Goal: Task Accomplishment & Management: Complete application form

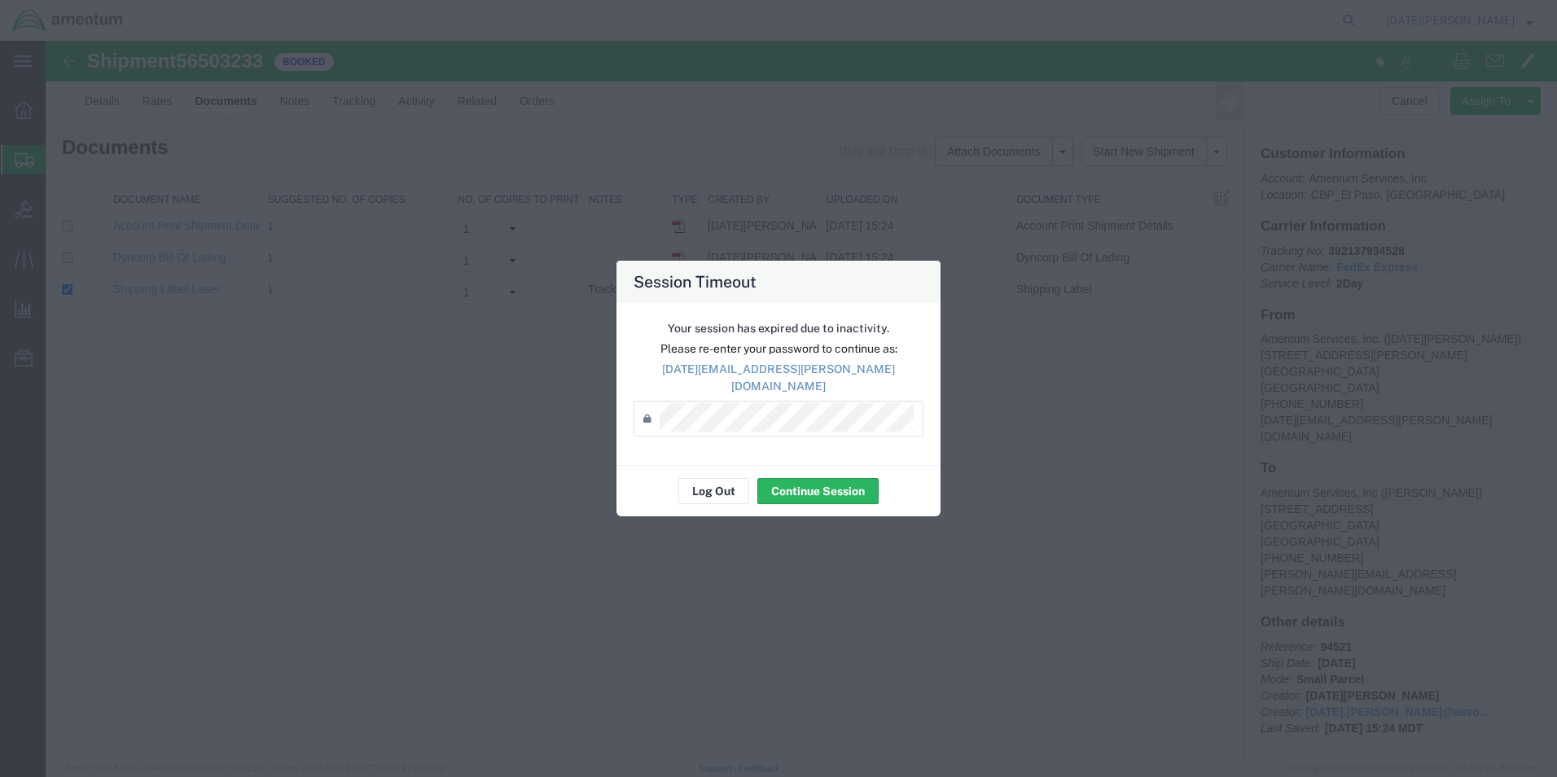
click at [1307, 330] on div "Session Timeout Your session has expired due to inactivity. Please re-enter you…" at bounding box center [778, 388] width 1557 height 777
click at [776, 401] on div "Password *" at bounding box center [779, 419] width 290 height 36
click at [818, 479] on button "Continue Session" at bounding box center [818, 491] width 121 height 26
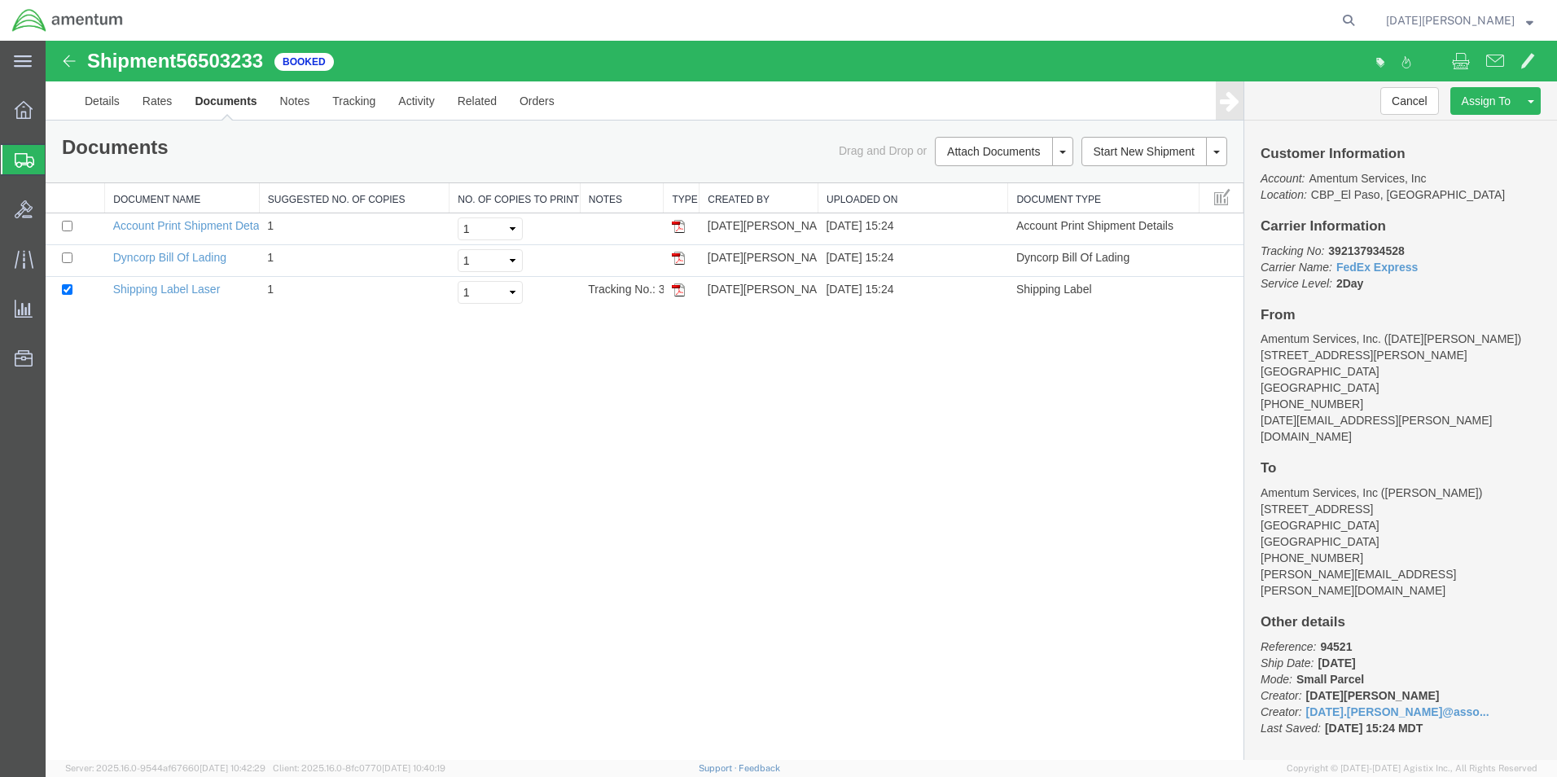
click at [0, 0] on span "Create from Template" at bounding box center [0, 0] width 0 height 0
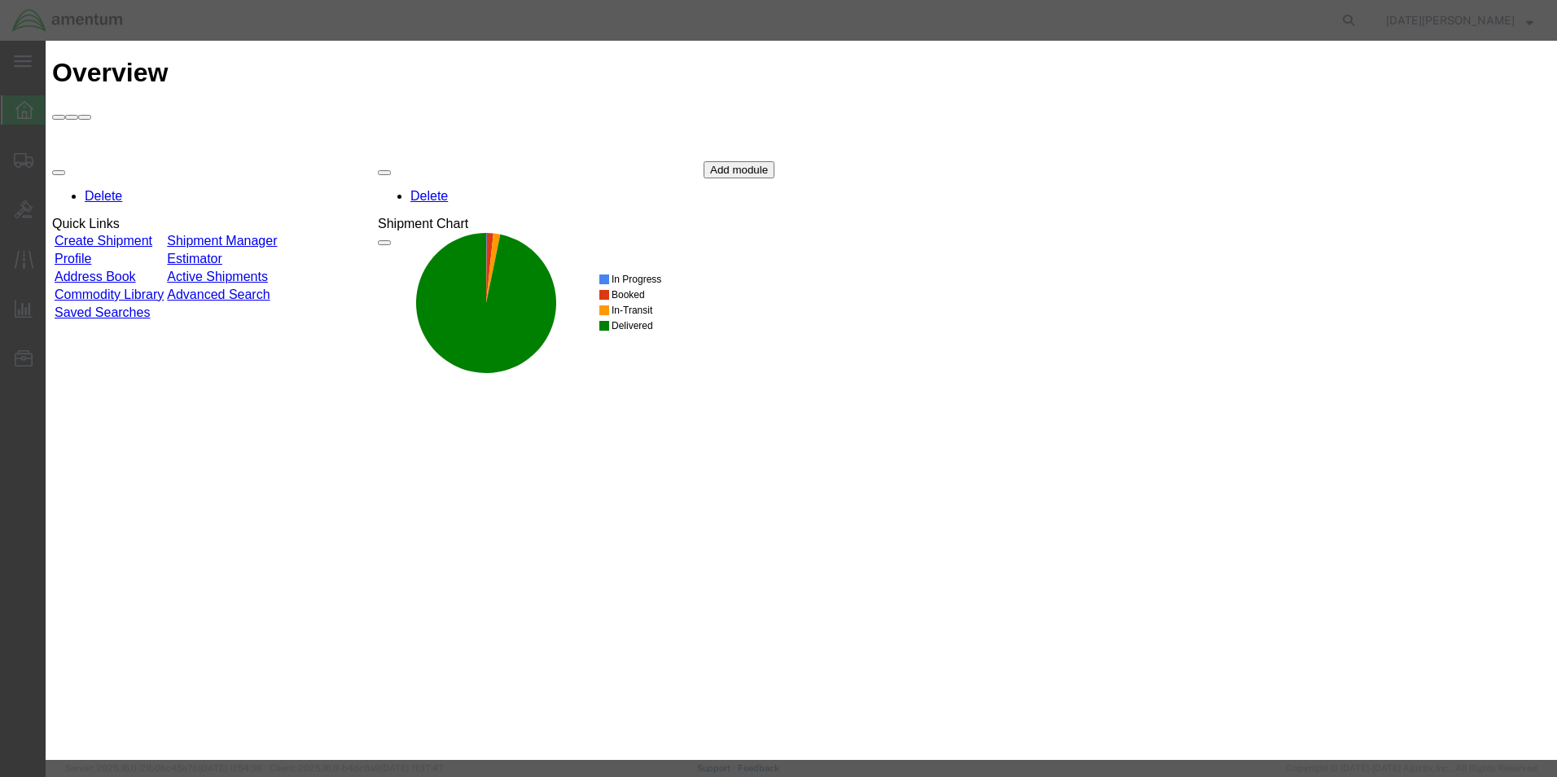
scroll to position [815, 0]
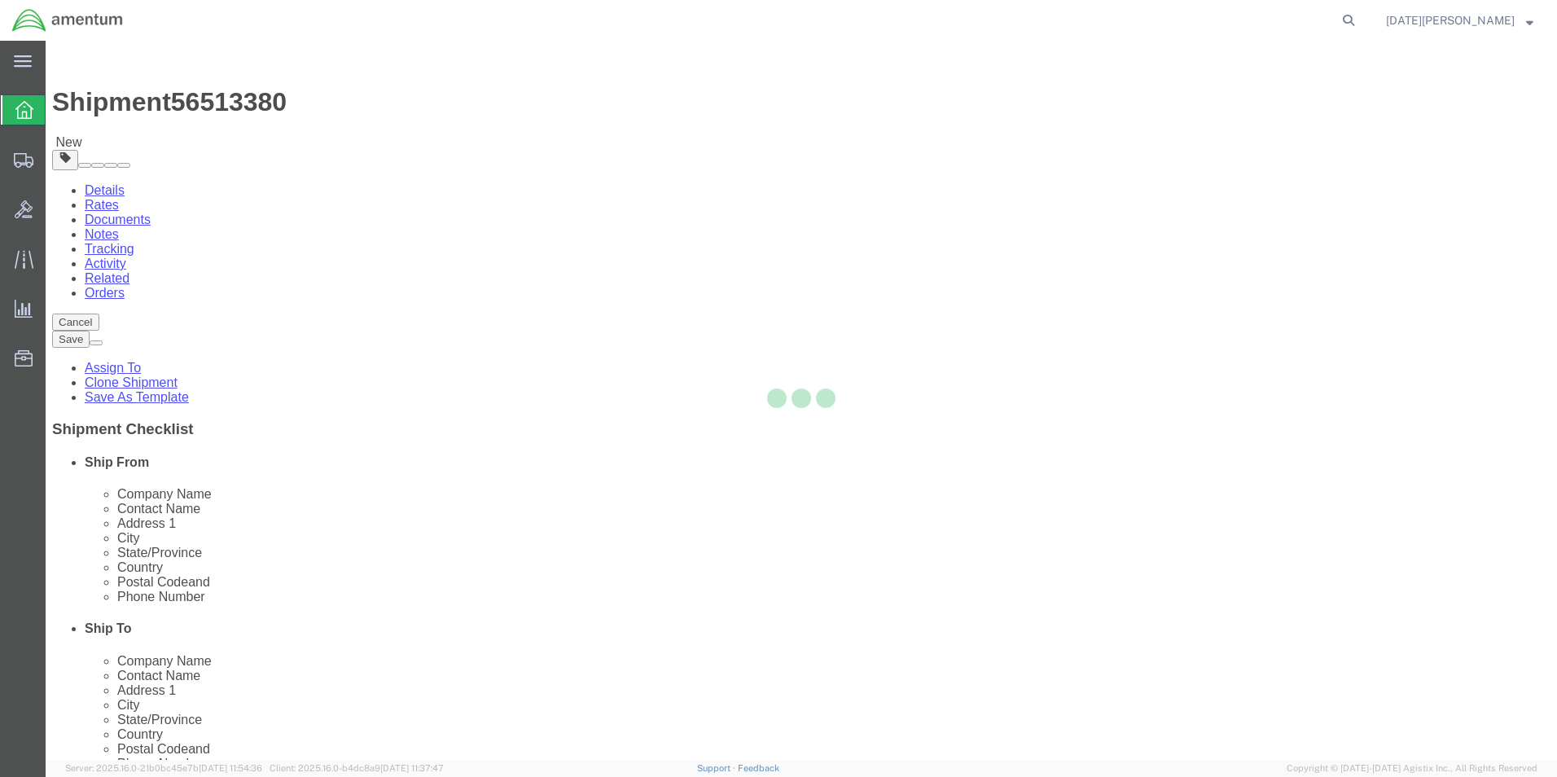
select select "49939"
select select "49916"
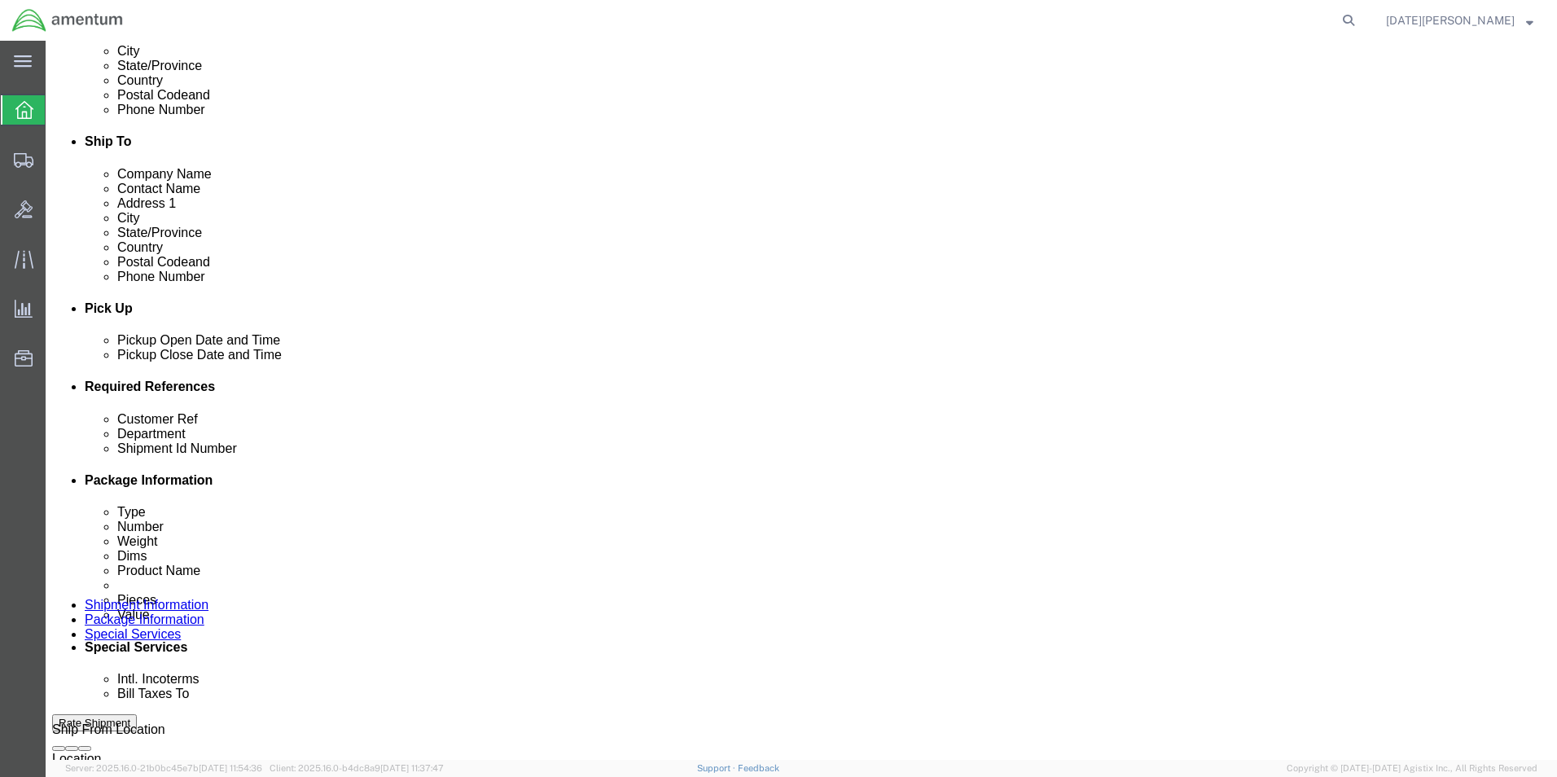
scroll to position [489, 0]
drag, startPoint x: 317, startPoint y: 509, endPoint x: 153, endPoint y: 522, distance: 164.3
click div "Customer Ref USAGE#"
type input "94580"
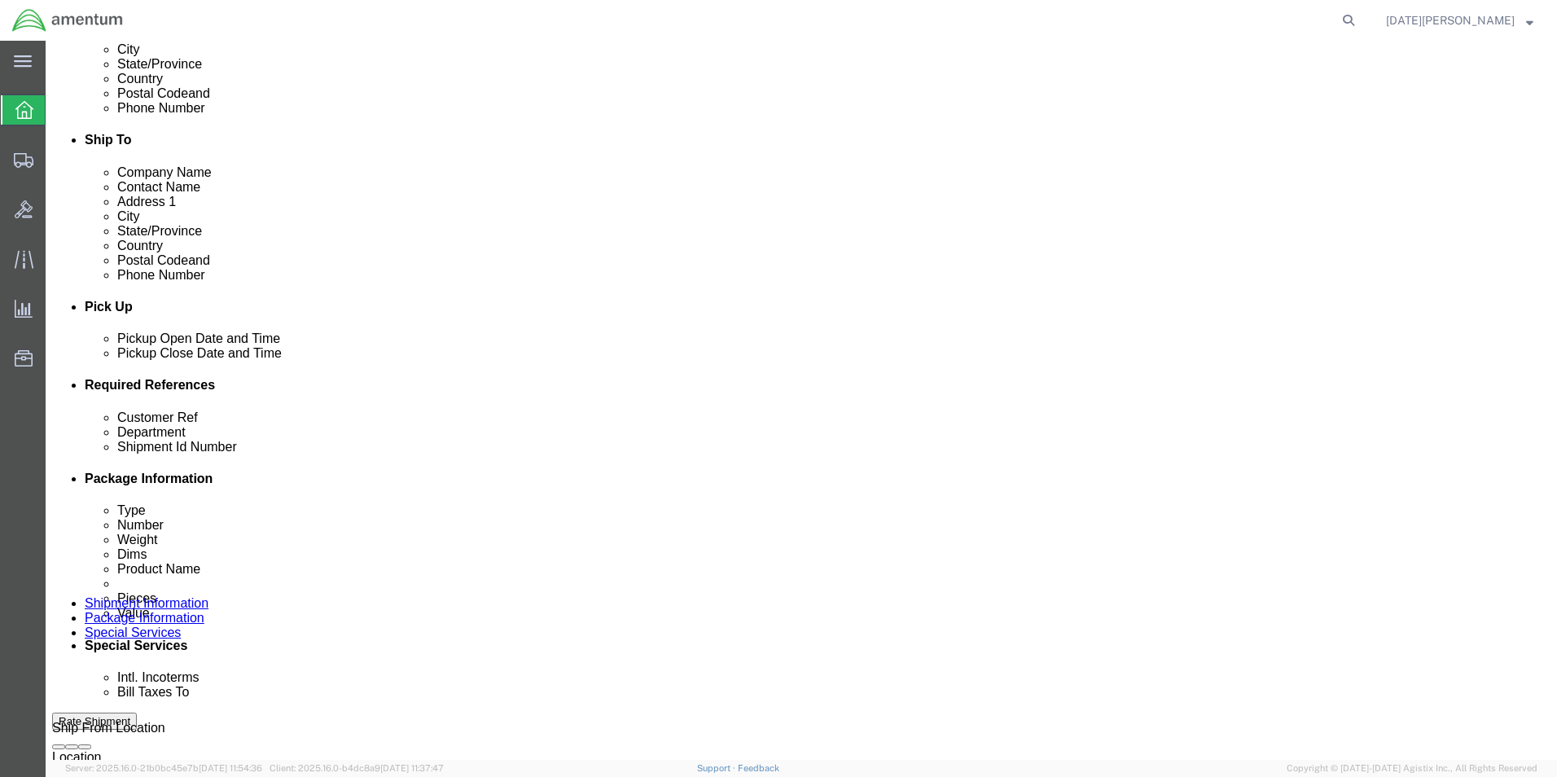
scroll to position [679, 0]
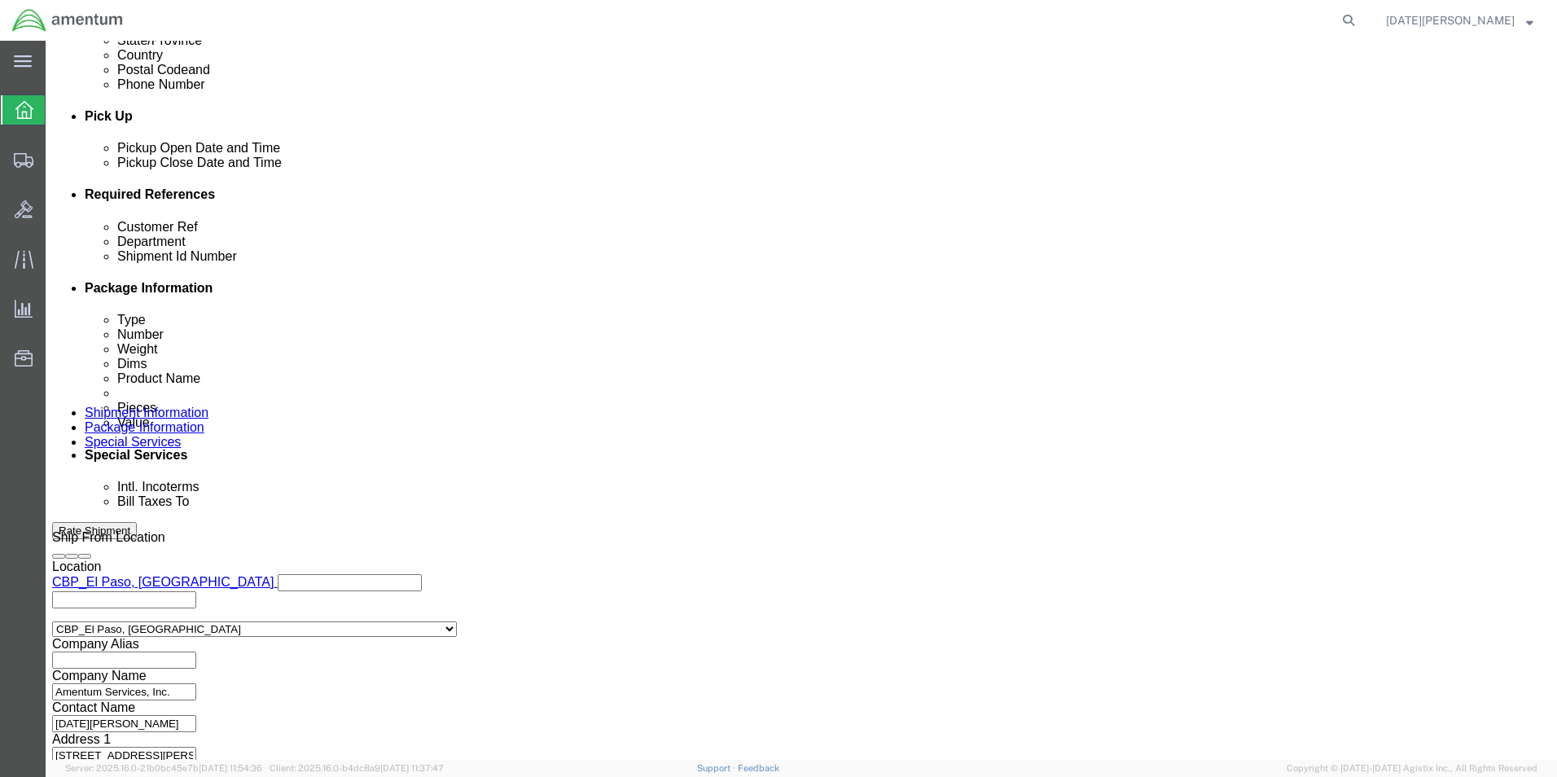
click button "Continue"
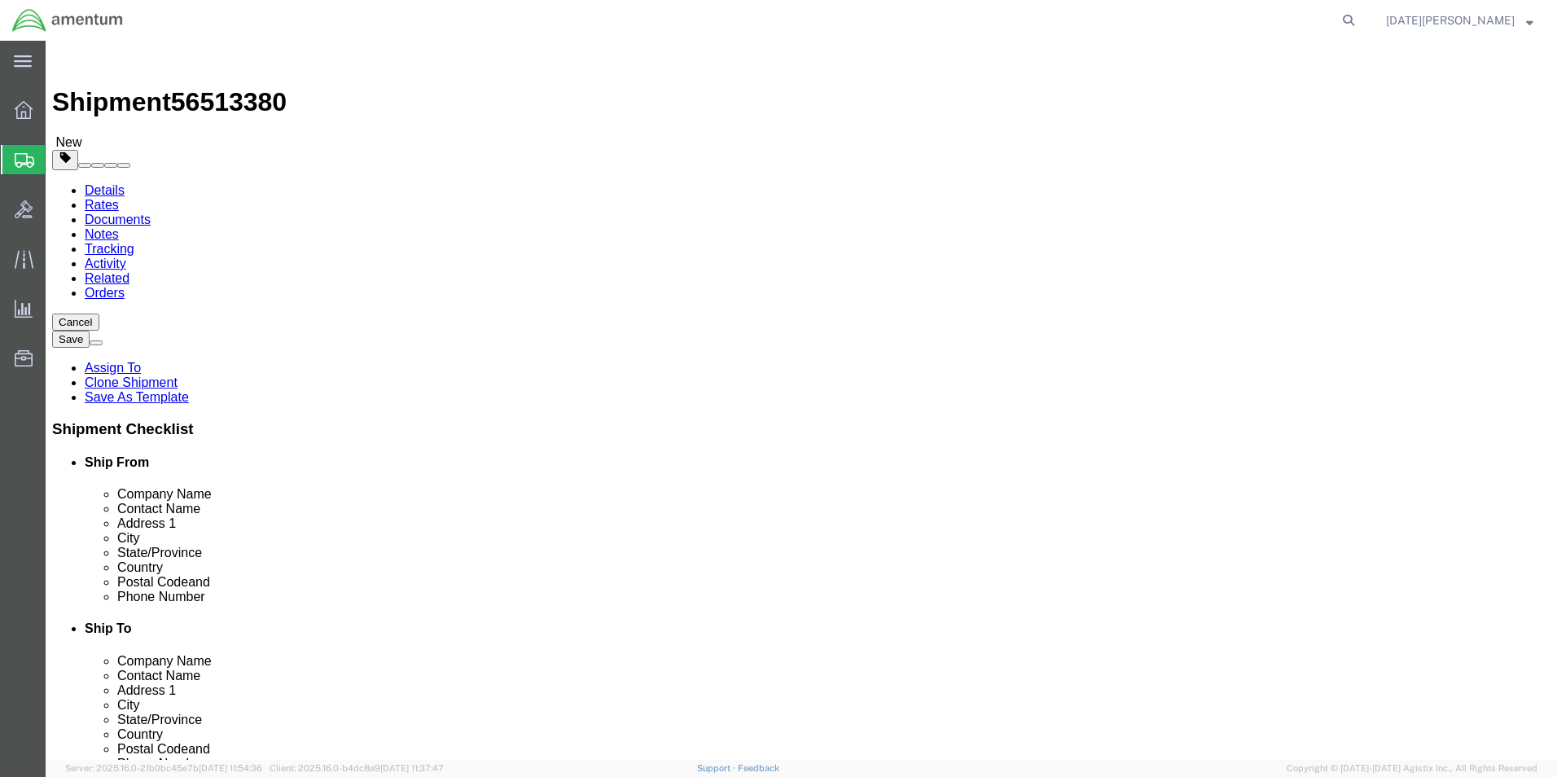
click input "text"
type input "40"
type input "9"
type input "2"
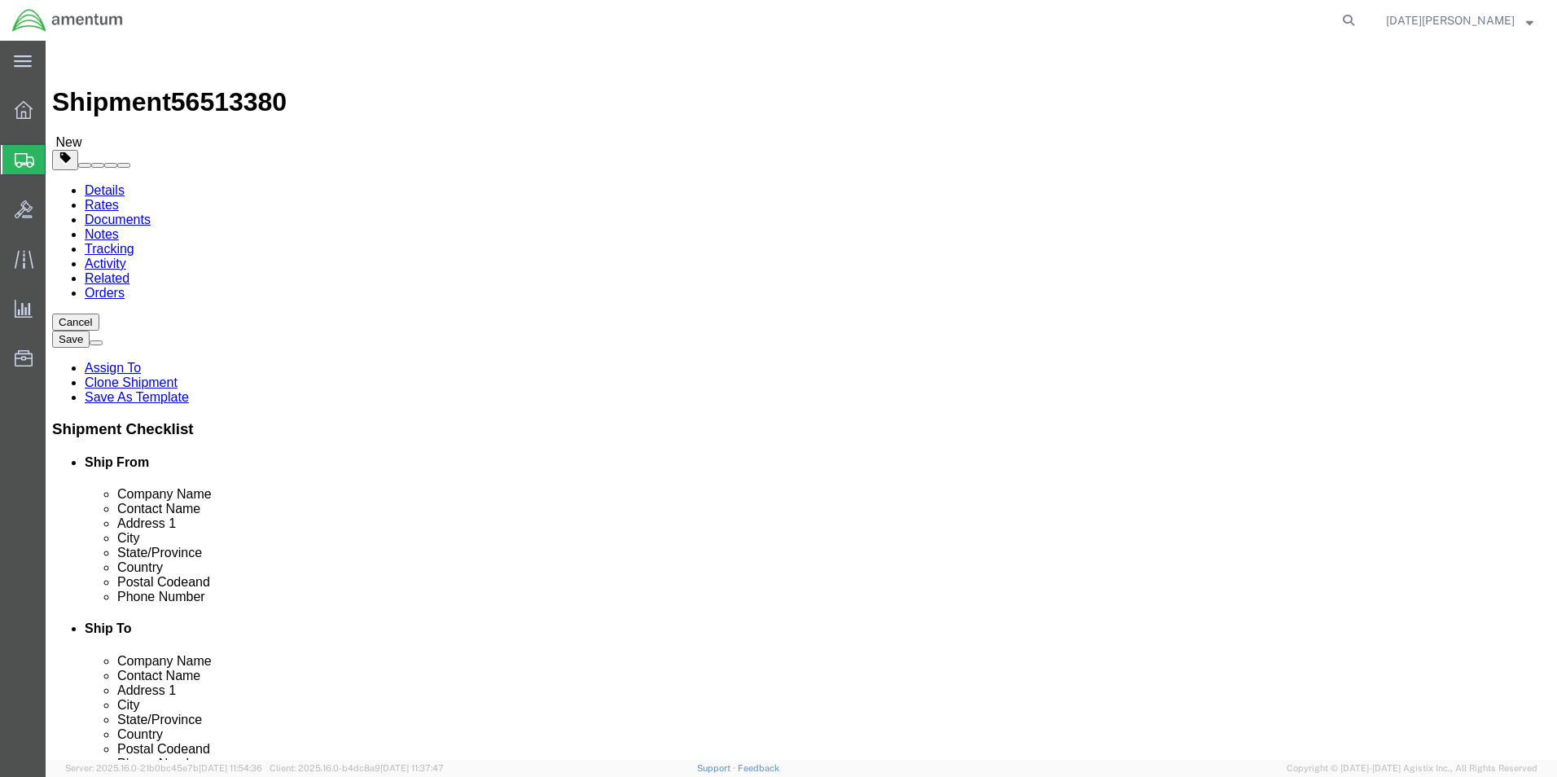
type input "19.85"
click link "Add Content"
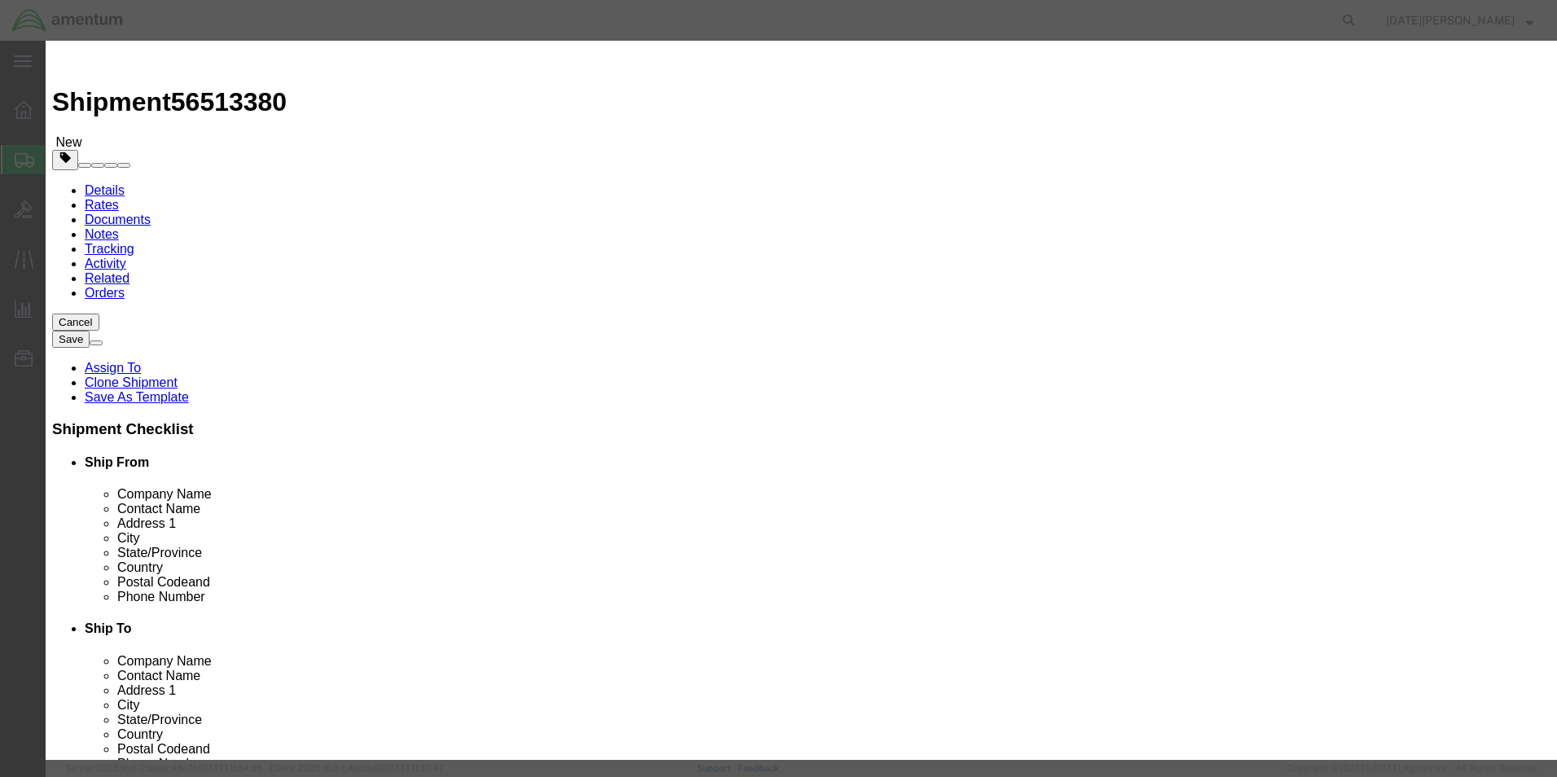
click div "Commodity library"
click input "text"
type input "p"
type input "["
type input "PROP SHAFT"
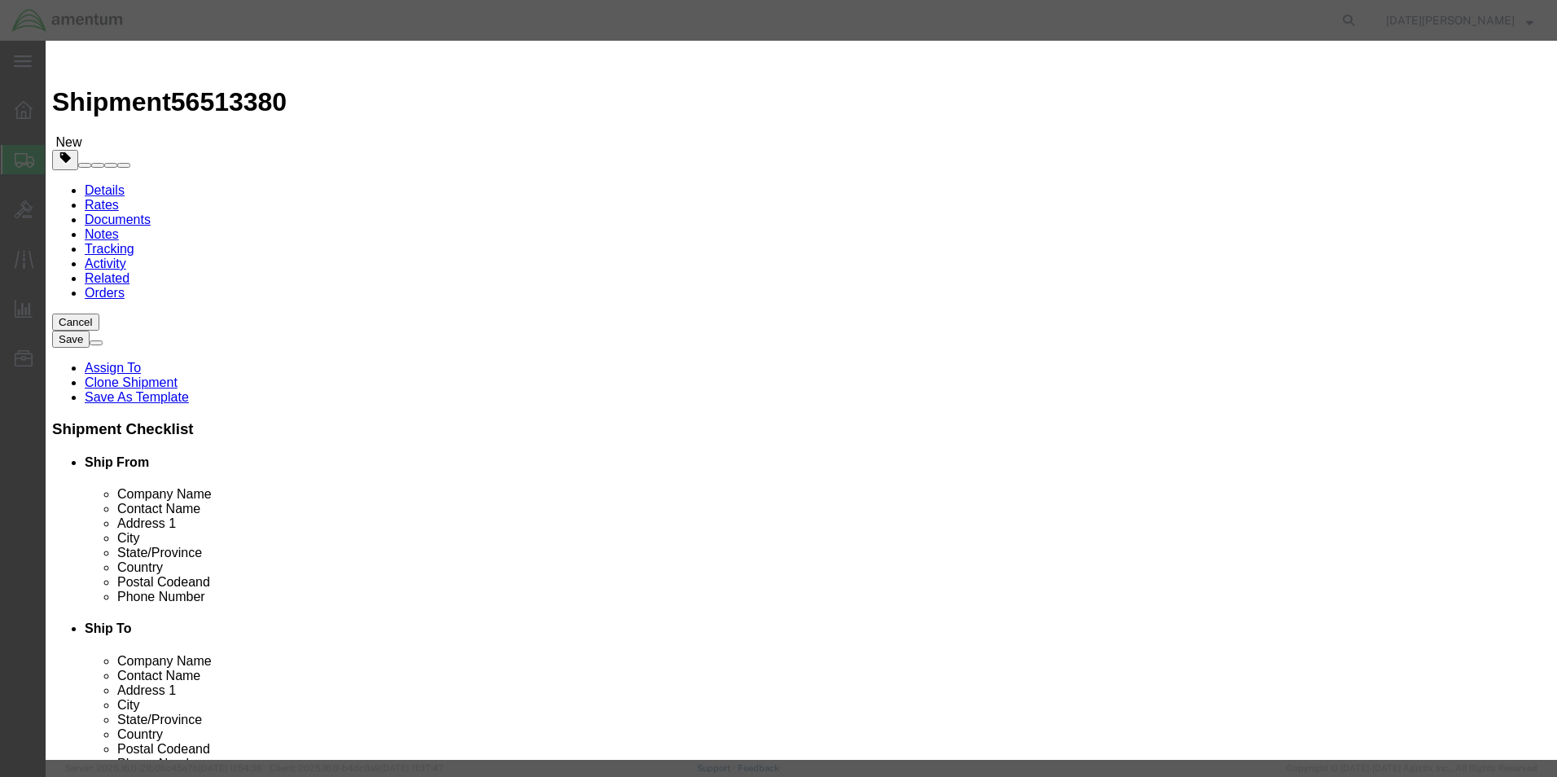
type input "1"
type input "2"
type input "5000"
select select "USD"
click button "Save & Close"
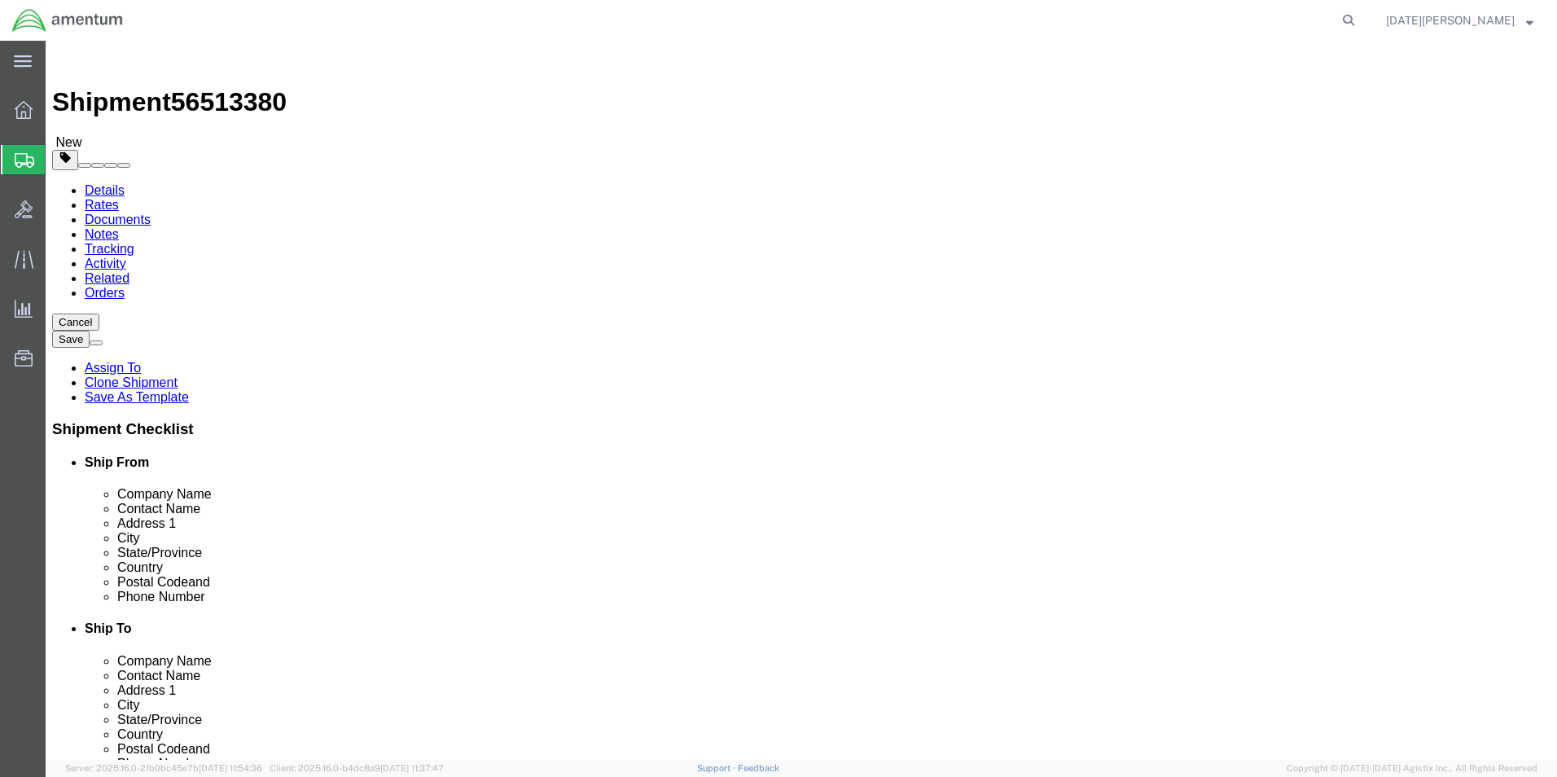
click button "Rate Shipment"
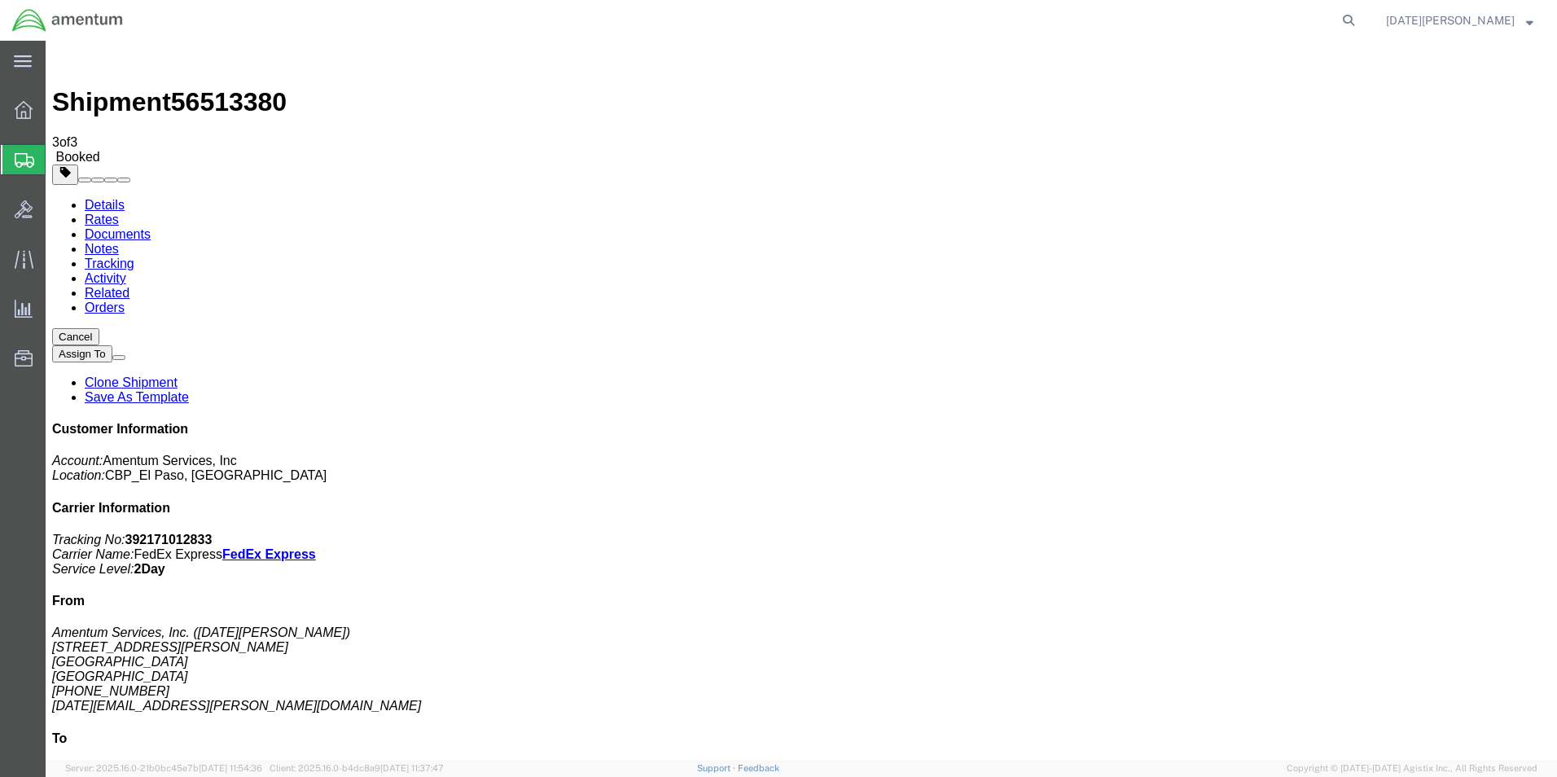
drag, startPoint x: 679, startPoint y: 284, endPoint x: 846, endPoint y: 494, distance: 267.3
